Goal: Task Accomplishment & Management: Complete application form

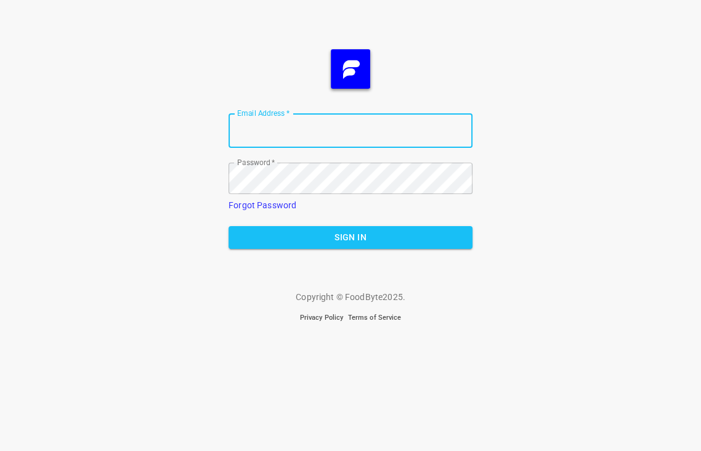
type input "[PERSON_NAME][EMAIL_ADDRESS][DOMAIN_NAME]"
click at [338, 235] on span "Sign In" at bounding box center [351, 237] width 224 height 15
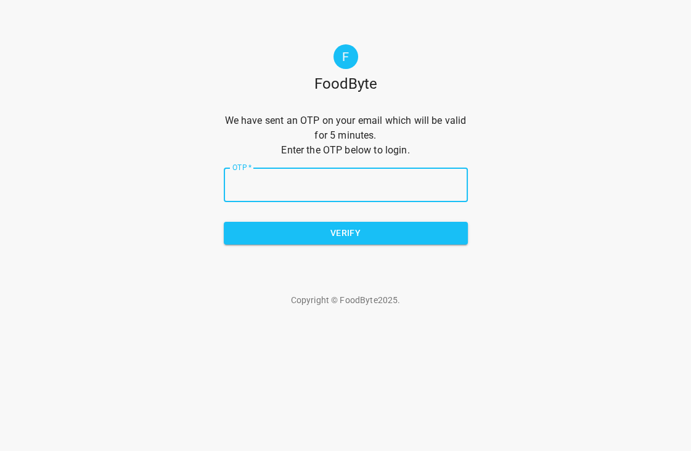
click at [261, 168] on input "OTP   *" at bounding box center [346, 185] width 244 height 35
paste input "3f69b1"
type input "3f69b1"
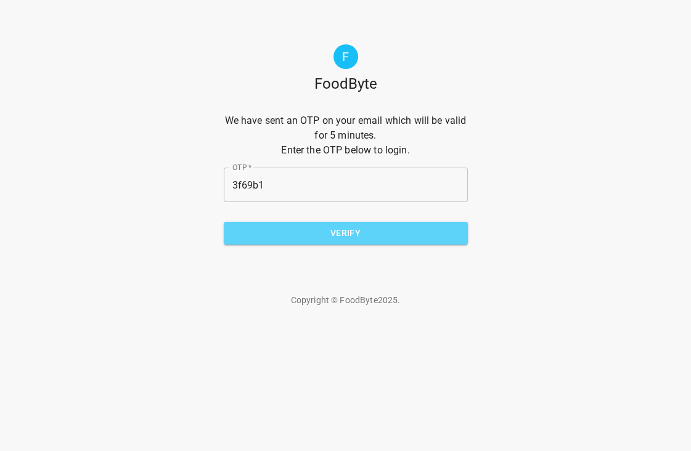
click at [323, 226] on span "Verify" at bounding box center [346, 233] width 224 height 15
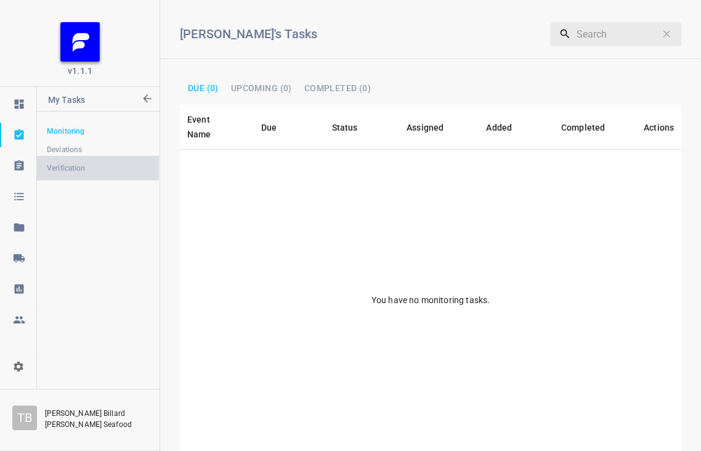
click at [90, 167] on span "Verification" at bounding box center [98, 168] width 102 height 12
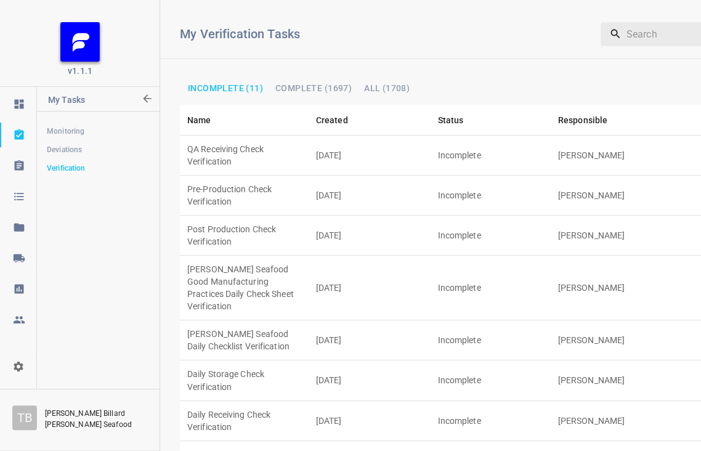
click at [266, 176] on td "Pre-Production Check Verification" at bounding box center [244, 196] width 129 height 40
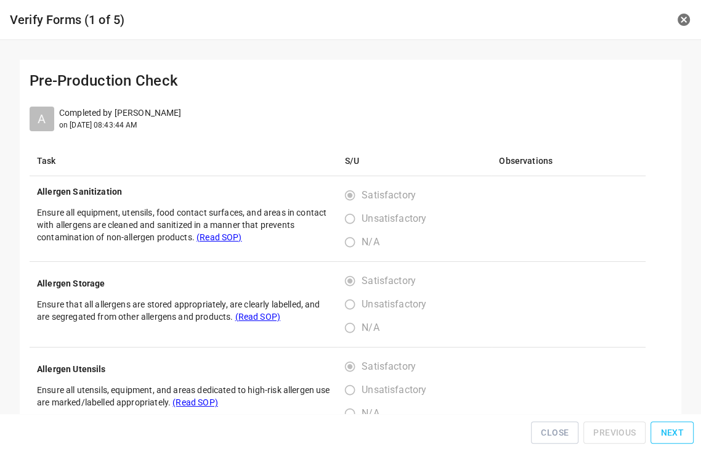
click at [671, 433] on span "Next" at bounding box center [672, 432] width 23 height 15
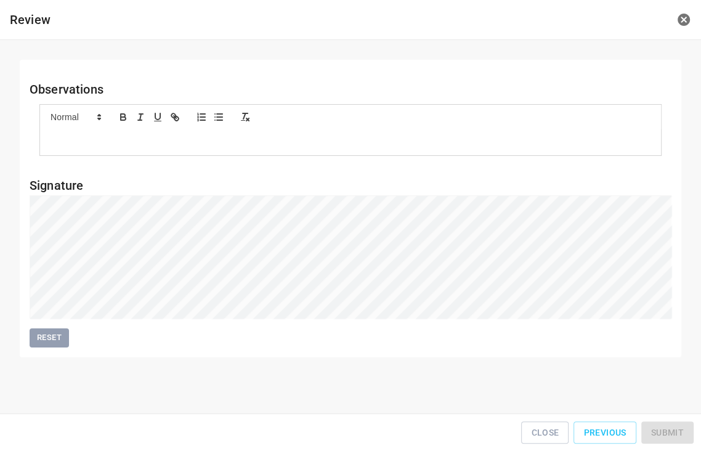
click at [671, 433] on div "Close Previous Submit" at bounding box center [350, 433] width 691 height 28
click at [671, 433] on span "Submit" at bounding box center [667, 432] width 33 height 15
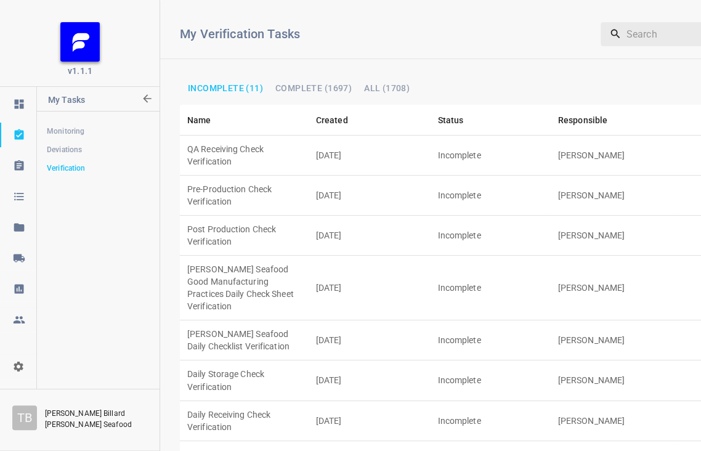
click at [243, 137] on td "QA Receiving Check Verification" at bounding box center [244, 156] width 129 height 40
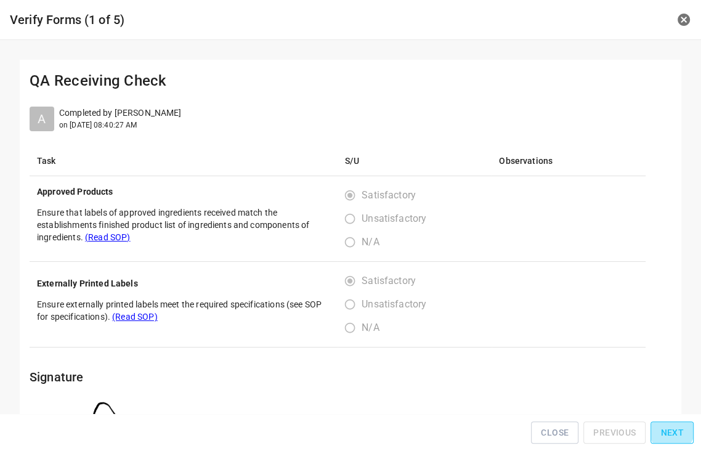
click at [675, 434] on span "Next" at bounding box center [672, 432] width 23 height 15
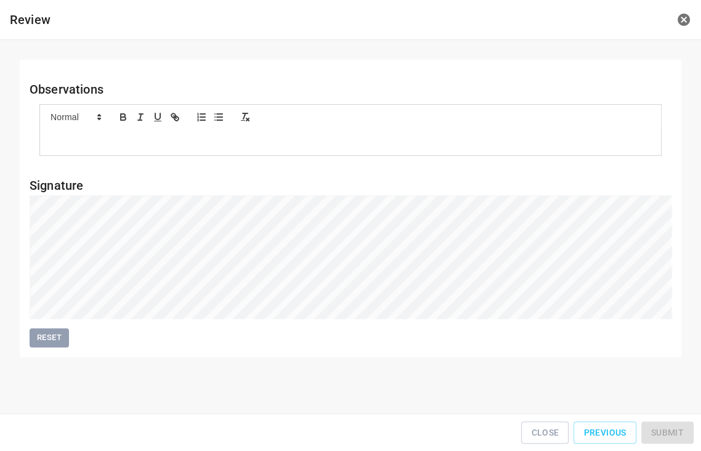
click at [675, 434] on div "Close Previous Submit" at bounding box center [350, 433] width 691 height 28
click at [662, 439] on span "Submit" at bounding box center [667, 432] width 33 height 15
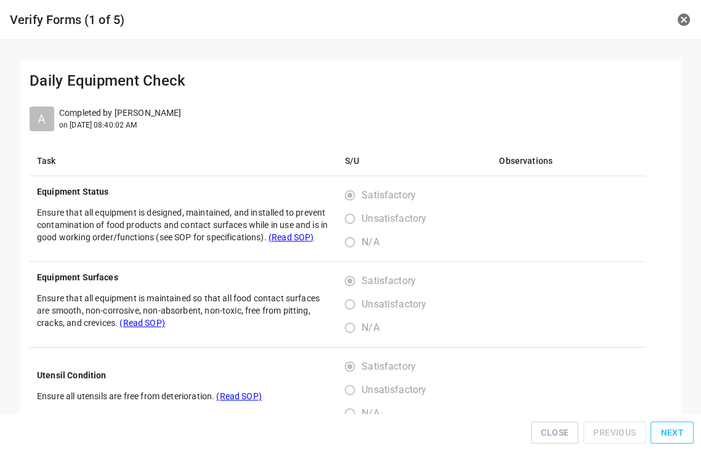
click at [667, 436] on span "Next" at bounding box center [672, 432] width 23 height 15
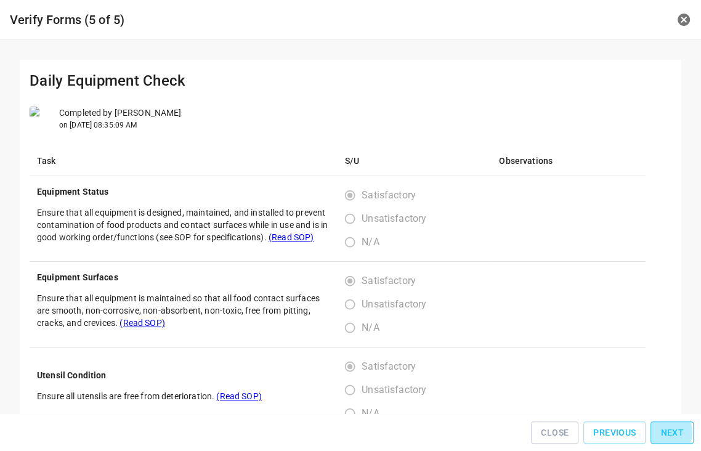
click at [667, 436] on div "Close Previous Next" at bounding box center [350, 433] width 691 height 28
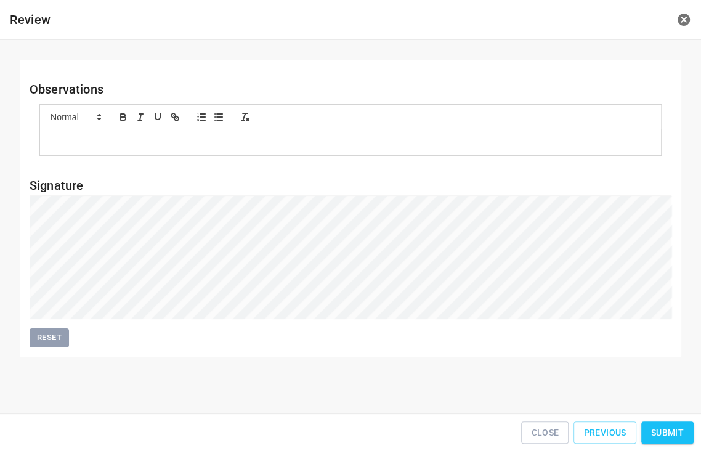
click at [659, 439] on span "Submit" at bounding box center [667, 432] width 33 height 15
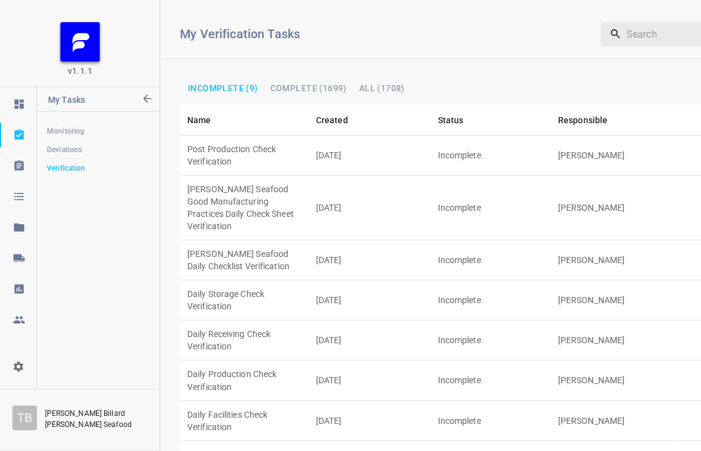
click at [343, 240] on td "[DATE]" at bounding box center [370, 260] width 122 height 40
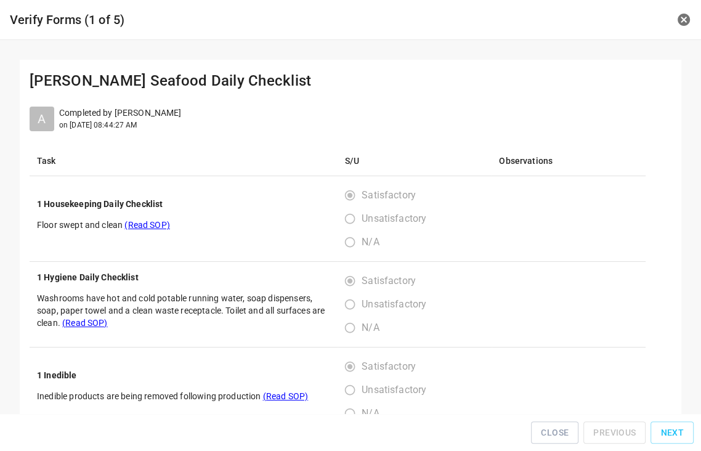
click at [676, 439] on span "Next" at bounding box center [672, 432] width 23 height 15
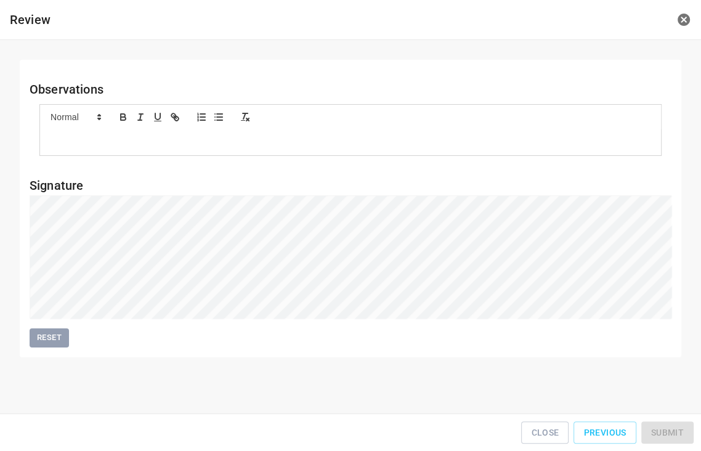
click at [676, 439] on div "Close Previous Submit" at bounding box center [350, 433] width 691 height 28
click at [668, 428] on span "Submit" at bounding box center [667, 432] width 33 height 15
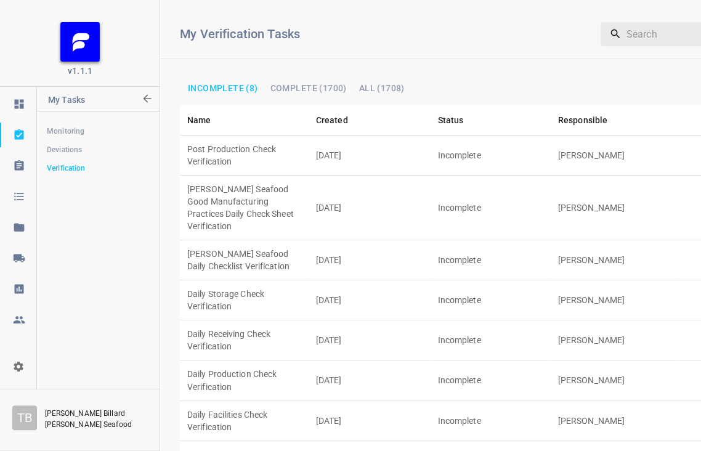
click at [447, 143] on td "Incomplete" at bounding box center [491, 156] width 120 height 40
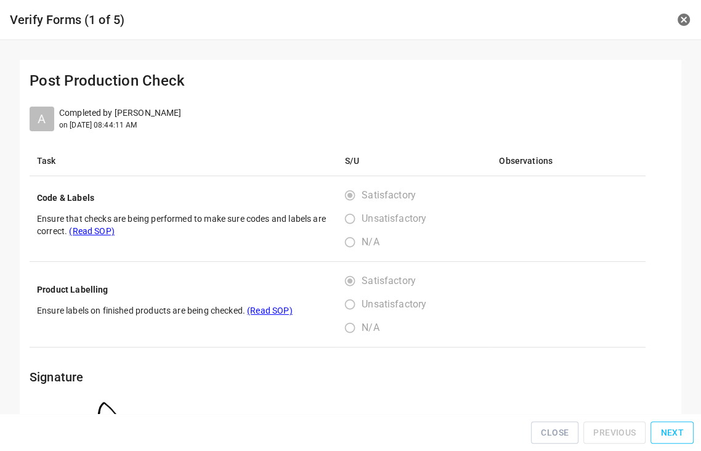
click at [663, 429] on button "Next" at bounding box center [672, 433] width 43 height 23
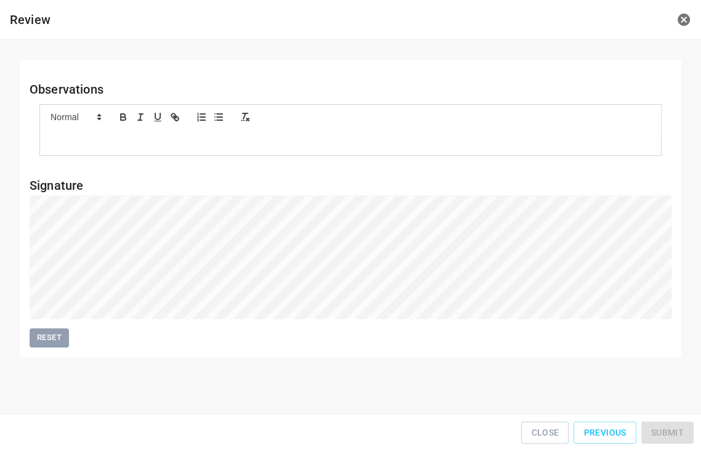
click at [663, 429] on div "Close Previous Submit" at bounding box center [350, 433] width 691 height 28
click at [669, 439] on span "Submit" at bounding box center [667, 432] width 33 height 15
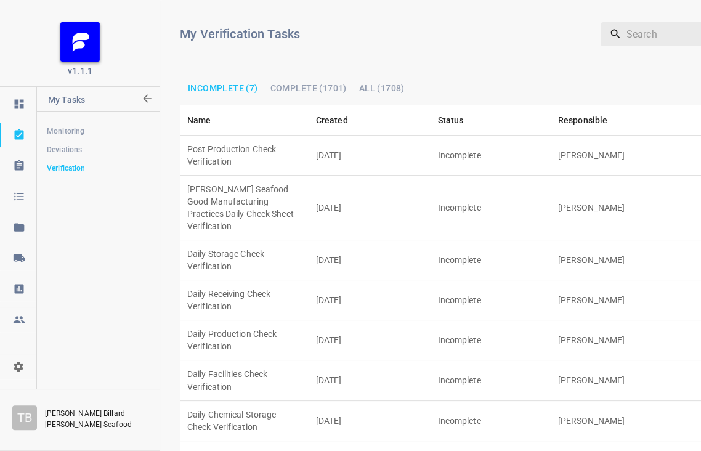
click at [517, 401] on td "Incomplete" at bounding box center [491, 421] width 120 height 40
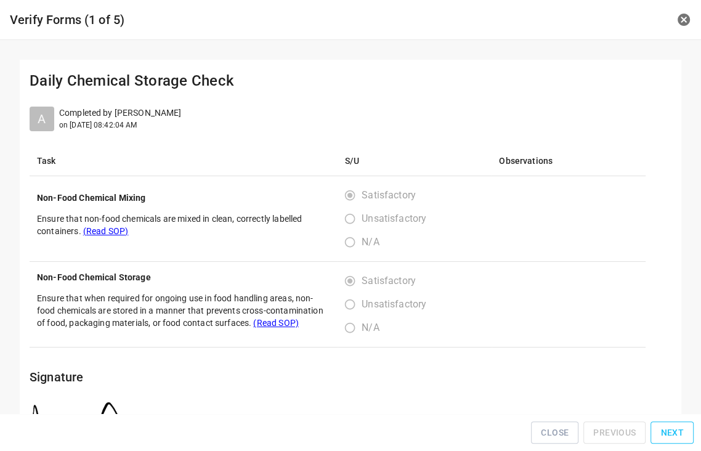
click at [662, 432] on button "Next" at bounding box center [672, 433] width 43 height 23
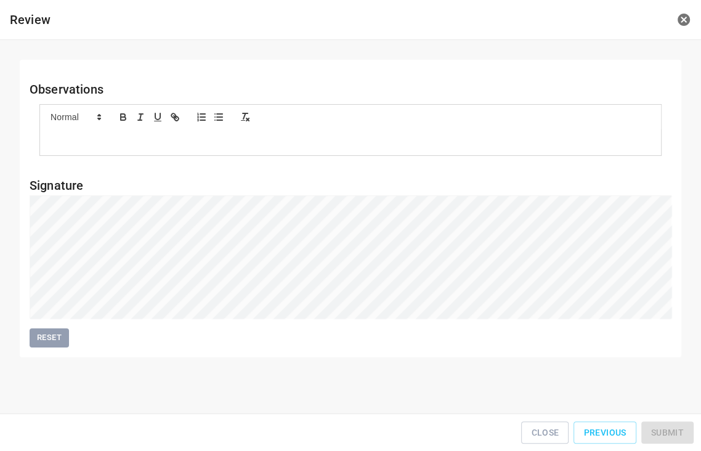
click at [662, 432] on div "Close Previous Submit" at bounding box center [350, 433] width 691 height 28
click at [656, 433] on button "Submit" at bounding box center [668, 433] width 52 height 23
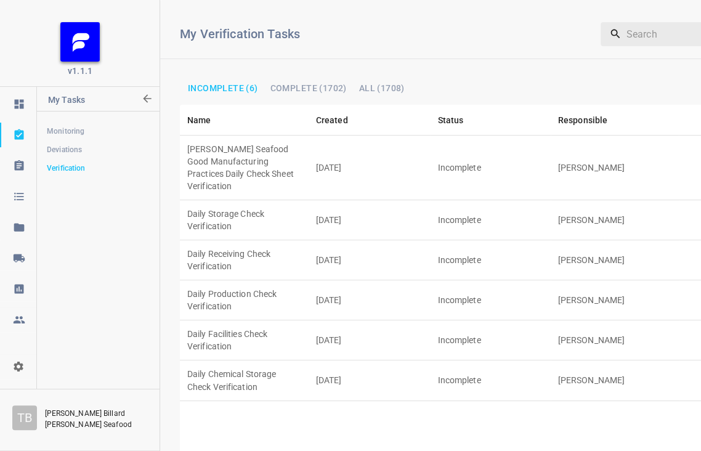
click at [571, 156] on td "[PERSON_NAME]" at bounding box center [615, 168] width 129 height 65
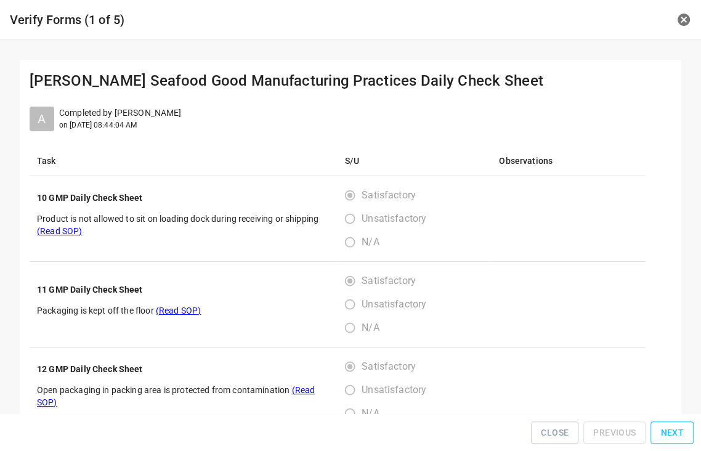
click at [667, 436] on span "Next" at bounding box center [672, 432] width 23 height 15
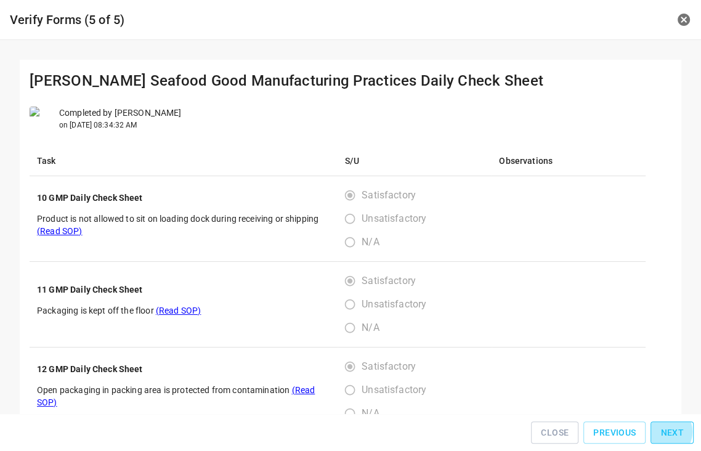
click at [667, 436] on div "Close Previous Next" at bounding box center [350, 433] width 691 height 28
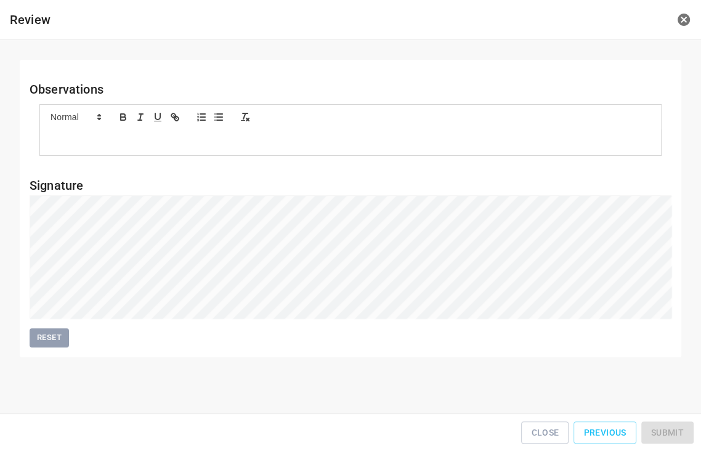
click at [667, 436] on div "Close Previous Submit" at bounding box center [350, 433] width 691 height 28
click at [663, 434] on span "Submit" at bounding box center [667, 432] width 33 height 15
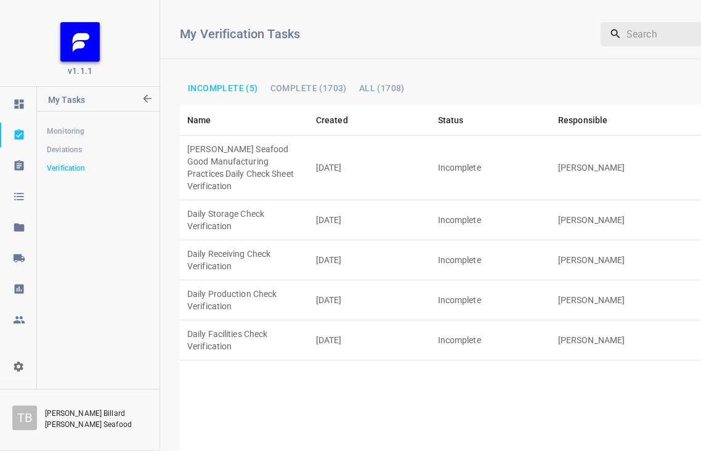
click at [380, 320] on td "[DATE]" at bounding box center [370, 340] width 122 height 40
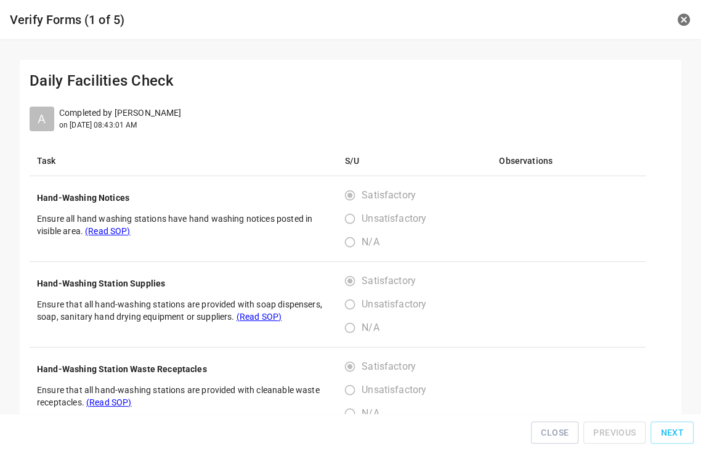
click at [671, 439] on span "Next" at bounding box center [672, 432] width 23 height 15
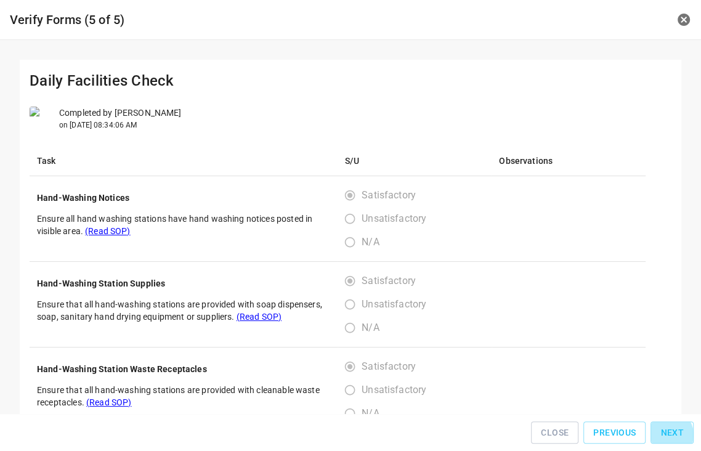
click at [669, 436] on div "Close Previous Next" at bounding box center [350, 433] width 691 height 28
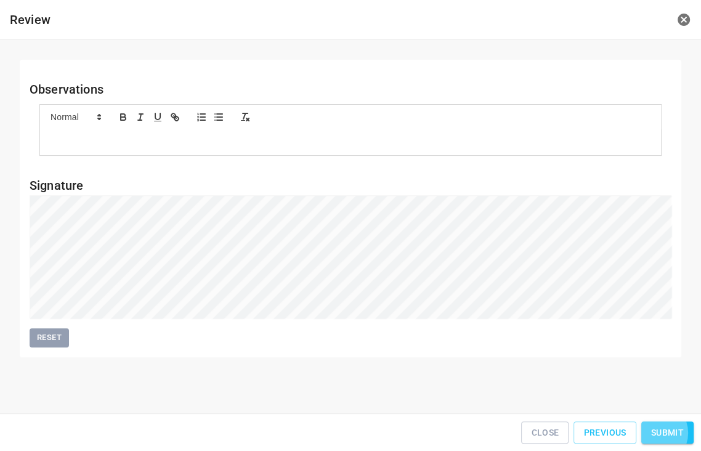
click at [661, 437] on span "Submit" at bounding box center [667, 432] width 33 height 15
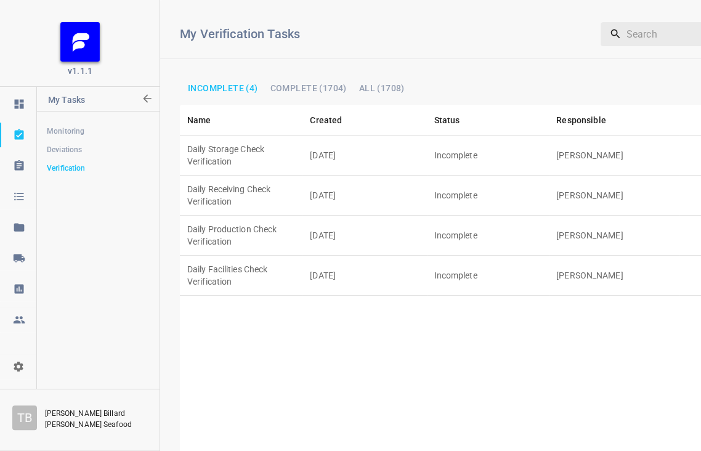
click at [390, 142] on td "[DATE]" at bounding box center [365, 156] width 124 height 40
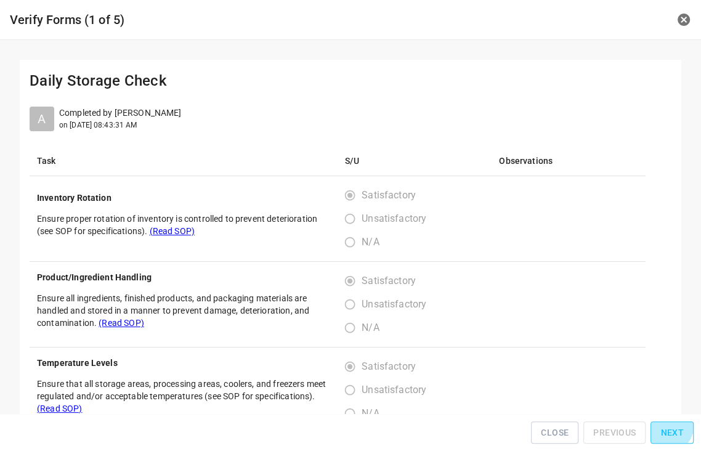
click at [672, 431] on span "Next" at bounding box center [672, 432] width 23 height 15
click at [672, 430] on span "Next" at bounding box center [672, 432] width 23 height 15
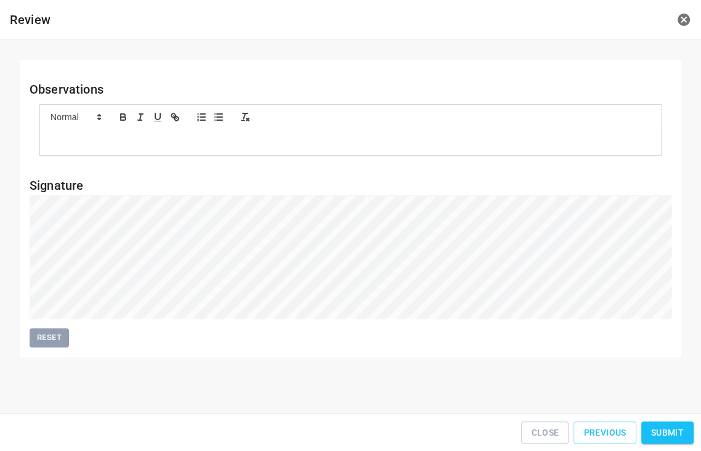
click at [677, 433] on span "Submit" at bounding box center [667, 432] width 33 height 15
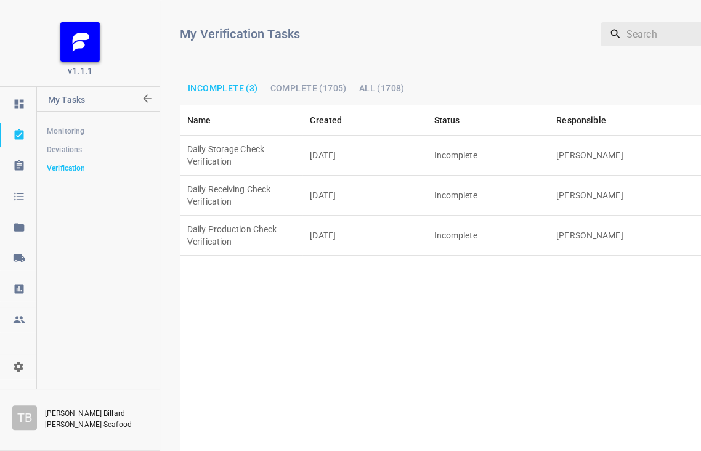
click at [372, 142] on td "[DATE]" at bounding box center [365, 156] width 124 height 40
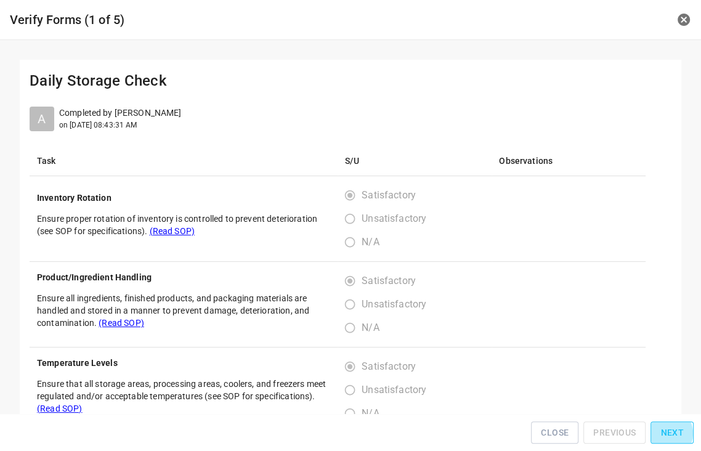
click at [668, 438] on span "Next" at bounding box center [672, 432] width 23 height 15
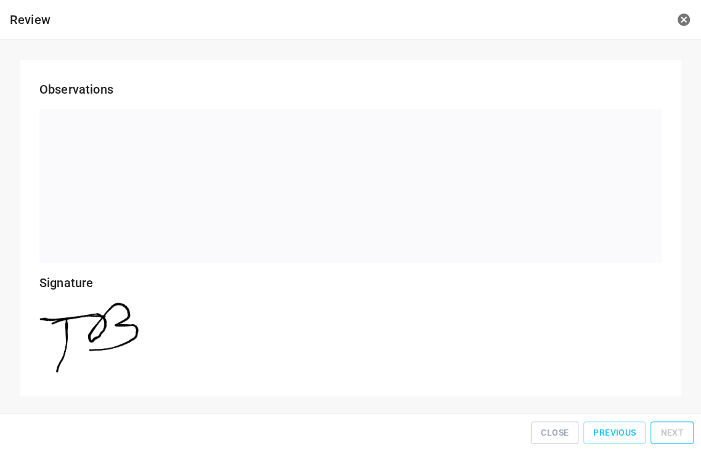
click at [668, 438] on div "Close Previous Next" at bounding box center [350, 433] width 691 height 28
click at [579, 436] on button "Close" at bounding box center [554, 433] width 47 height 23
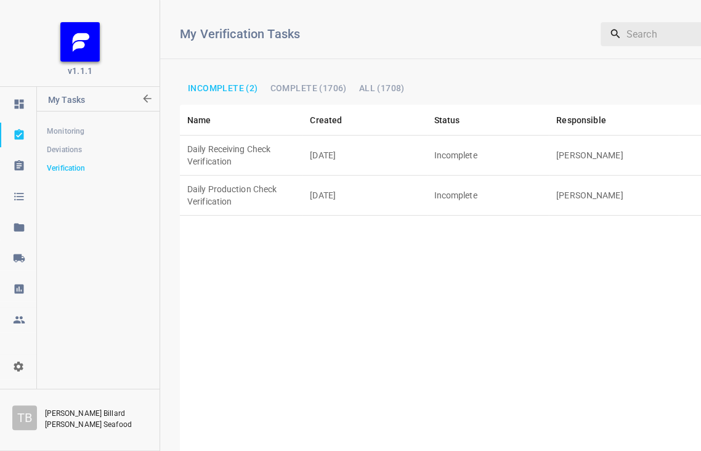
click at [337, 176] on td "[DATE]" at bounding box center [365, 196] width 124 height 40
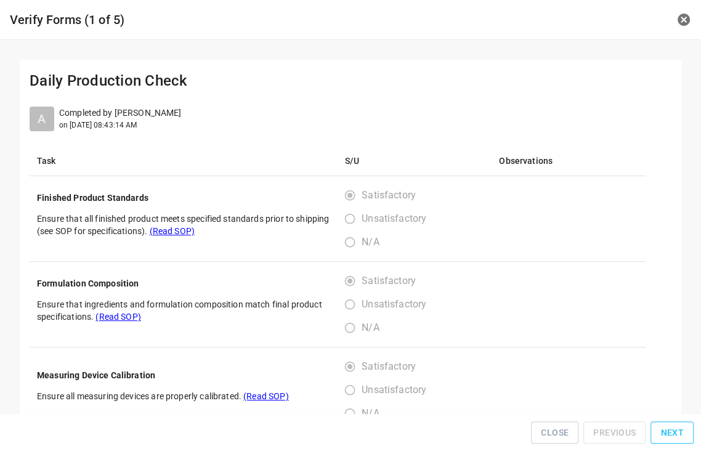
click at [658, 433] on button "Next" at bounding box center [672, 433] width 43 height 23
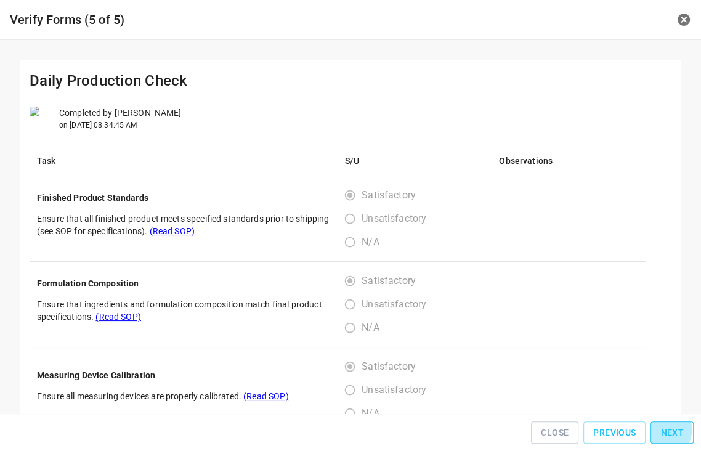
click at [658, 433] on div "Close Previous Next" at bounding box center [350, 433] width 691 height 28
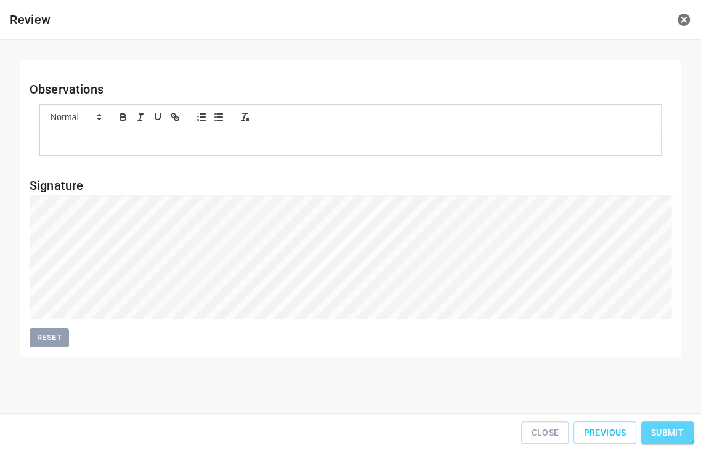
click at [675, 430] on span "Submit" at bounding box center [667, 432] width 33 height 15
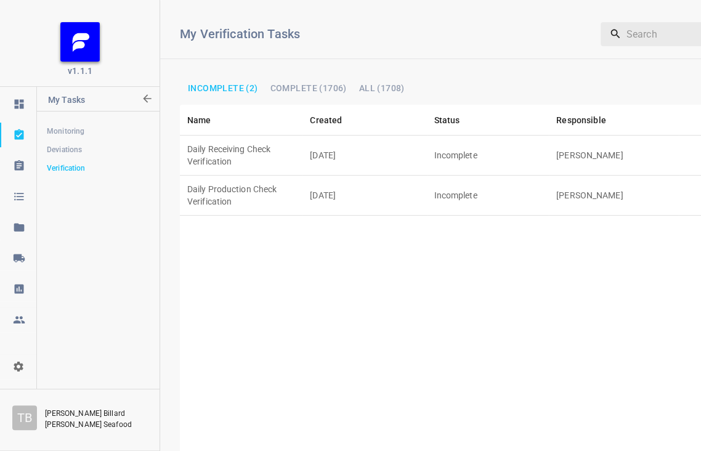
click at [269, 146] on td "Daily Receiving Check Verification" at bounding box center [241, 156] width 123 height 40
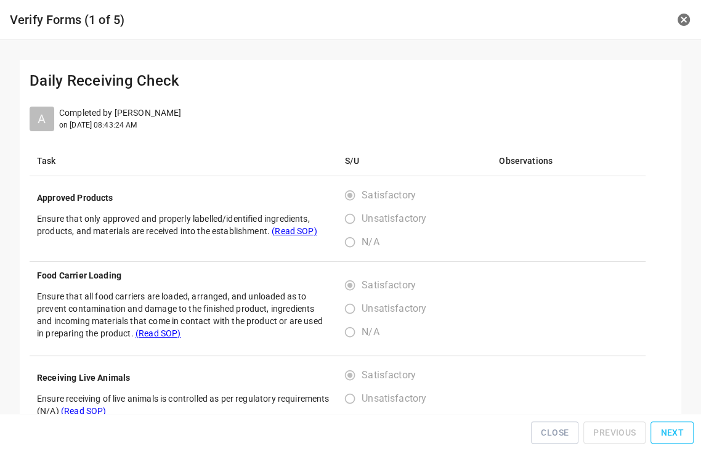
click at [670, 428] on button "Next" at bounding box center [672, 433] width 43 height 23
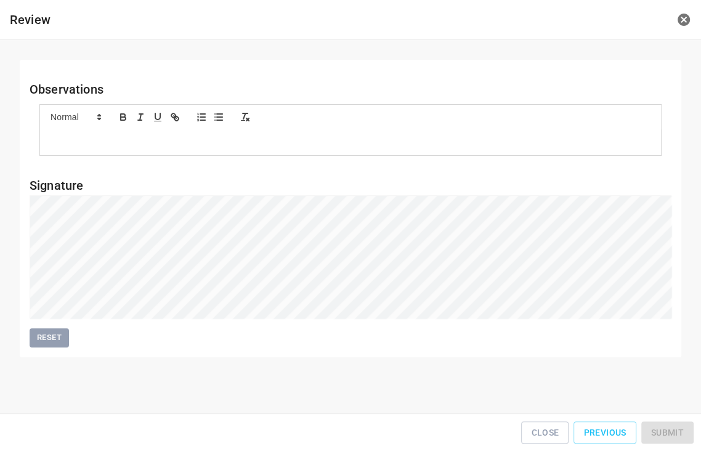
click at [670, 428] on div "Close Previous Submit" at bounding box center [350, 433] width 691 height 28
click at [679, 430] on span "Submit" at bounding box center [667, 432] width 33 height 15
